Goal: Information Seeking & Learning: Check status

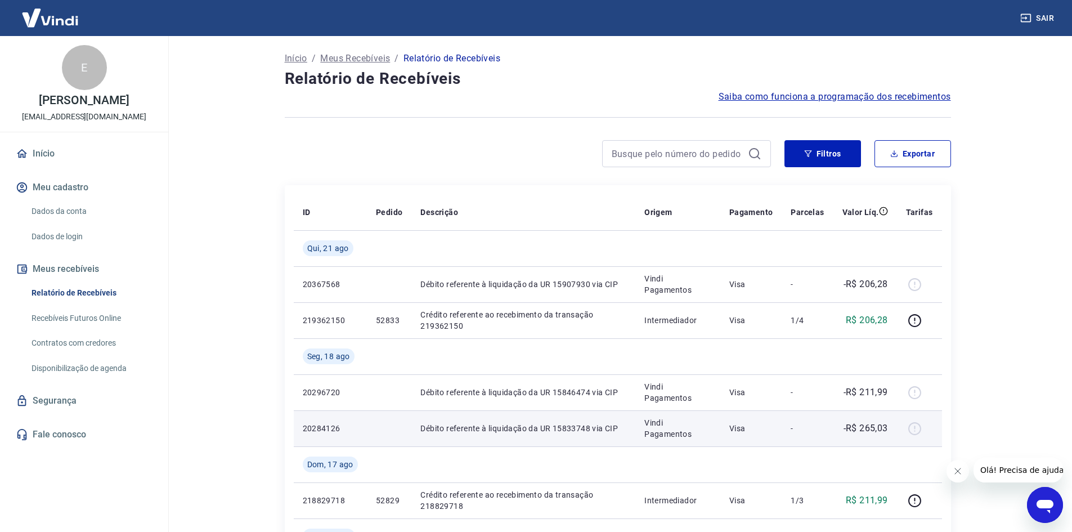
scroll to position [56, 0]
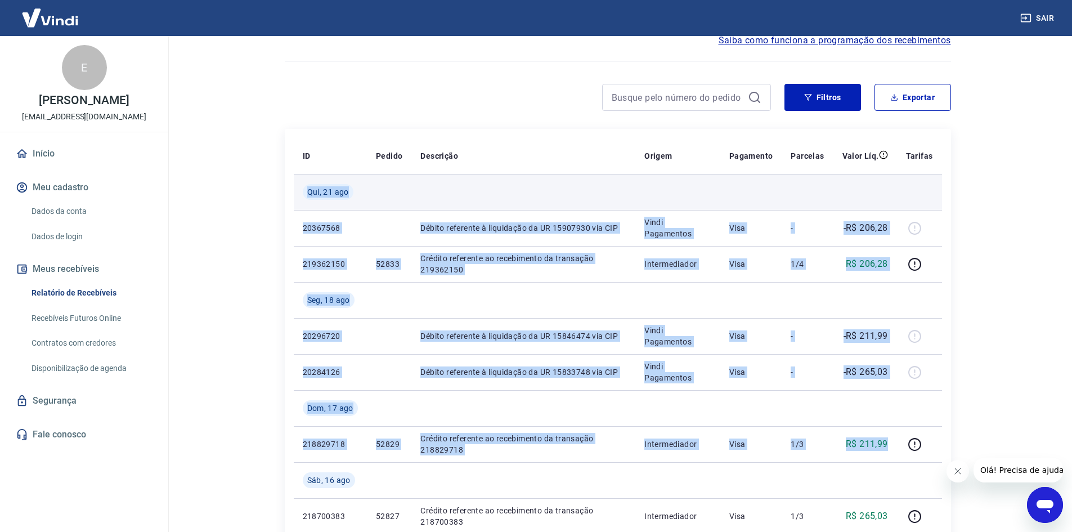
drag, startPoint x: 892, startPoint y: 445, endPoint x: 305, endPoint y: 189, distance: 640.2
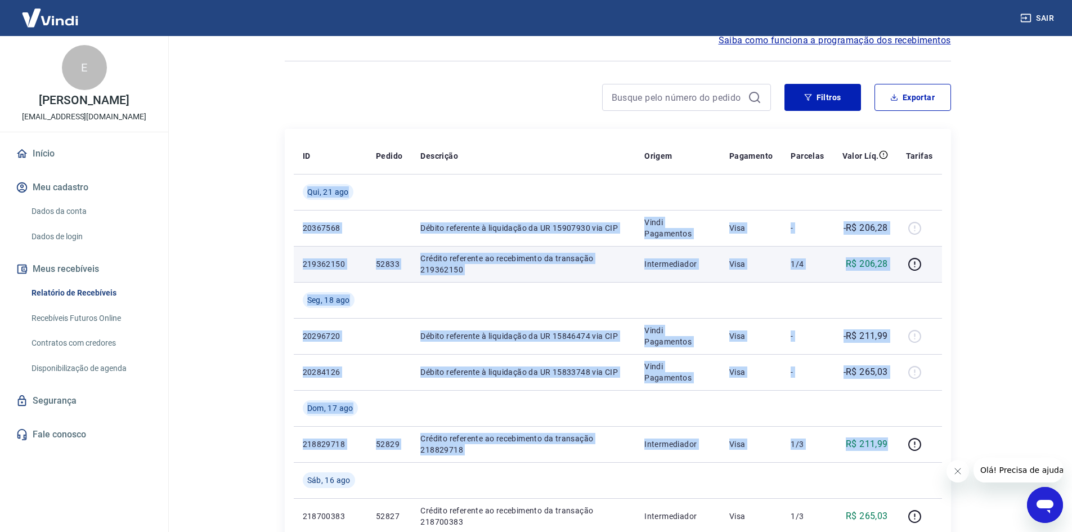
click at [677, 255] on td "Intermediador" at bounding box center [677, 264] width 85 height 36
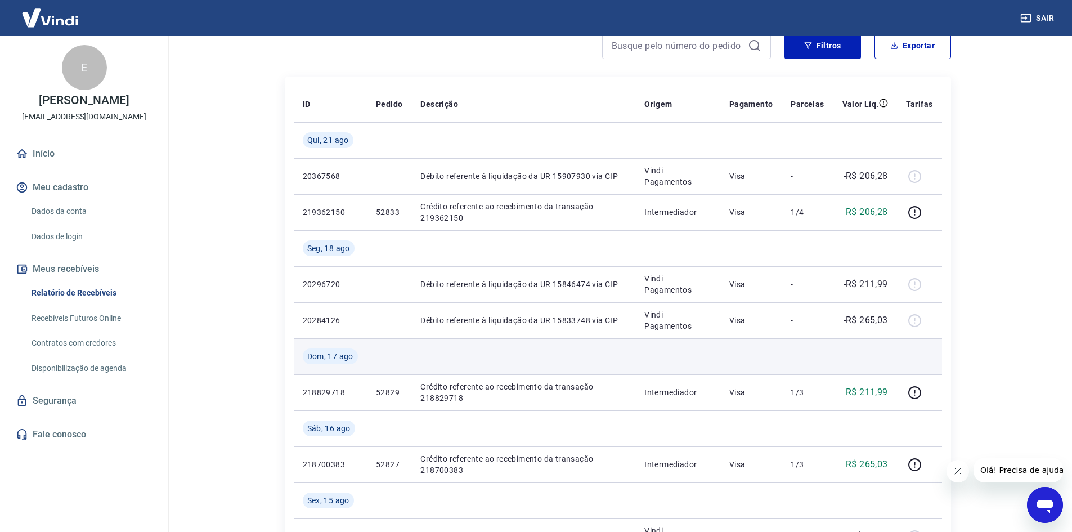
scroll to position [225, 0]
